Goal: Information Seeking & Learning: Learn about a topic

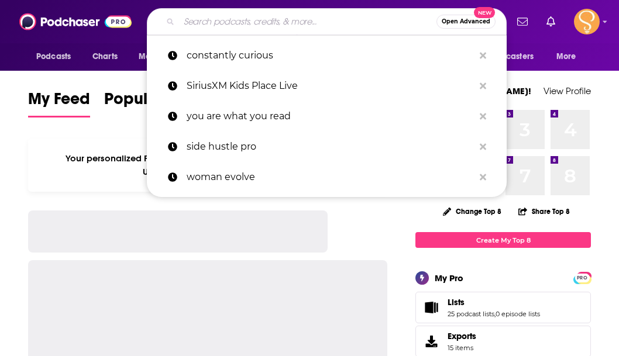
click at [293, 22] on input "Search podcasts, credits, & more..." at bounding box center [307, 21] width 257 height 19
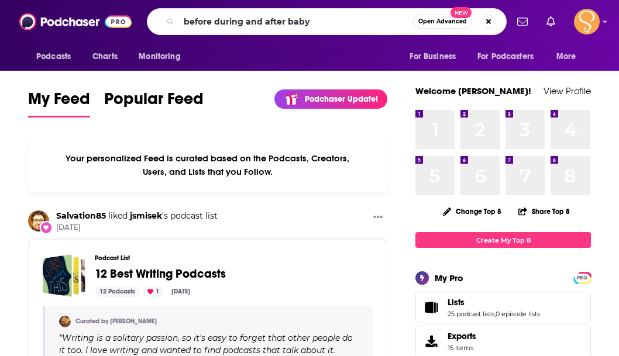
type input "before during and after baby"
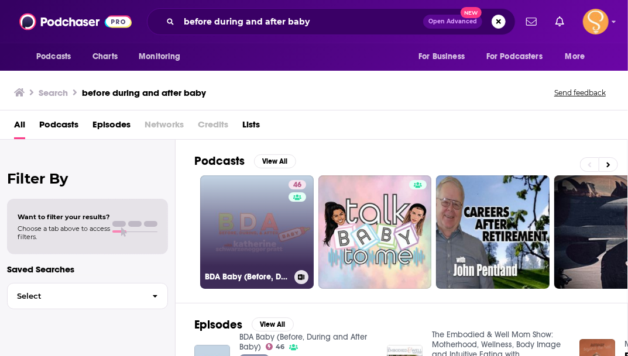
click at [246, 231] on link "46 BDA Baby (Before, During and After Baby)" at bounding box center [257, 233] width 114 height 114
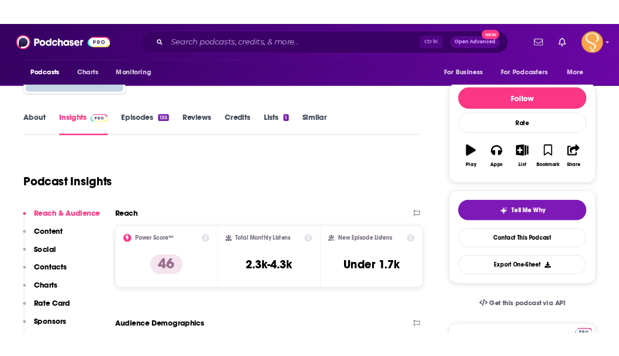
scroll to position [127, 0]
